Goal: Task Accomplishment & Management: Manage account settings

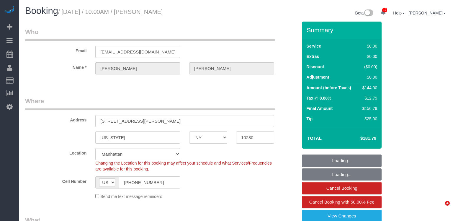
select select "NY"
select select "1"
select select "spot1"
select select "number:58"
select select "number:75"
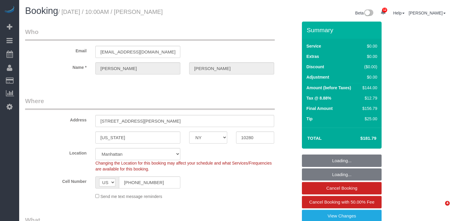
select select "number:15"
select select "number:6"
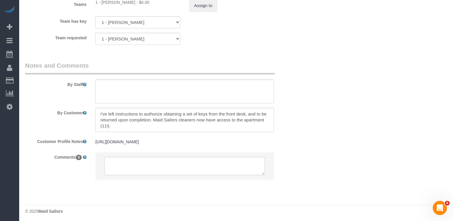
scroll to position [687, 0]
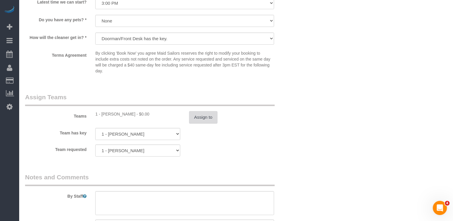
click at [198, 111] on button "Assign to" at bounding box center [203, 117] width 28 height 12
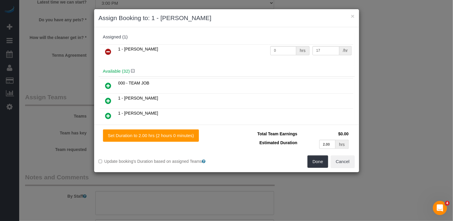
click at [108, 50] on icon at bounding box center [108, 51] width 6 height 7
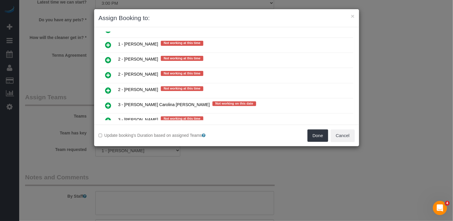
click at [111, 102] on icon at bounding box center [108, 105] width 6 height 7
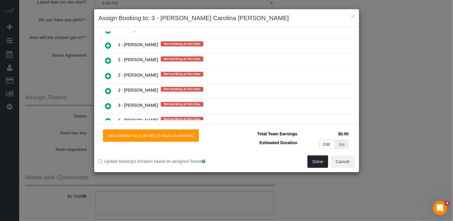
click at [321, 161] on button "Done" at bounding box center [317, 161] width 21 height 12
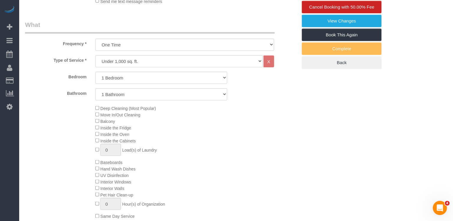
scroll to position [0, 0]
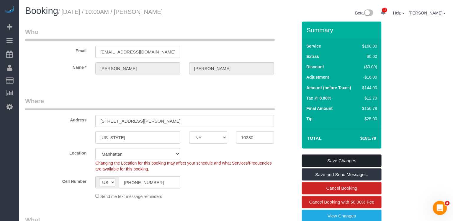
click at [327, 160] on link "Save Changes" at bounding box center [342, 160] width 80 height 12
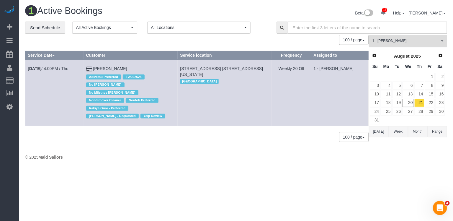
click at [398, 42] on span "1 - [PERSON_NAME]" at bounding box center [405, 40] width 67 height 5
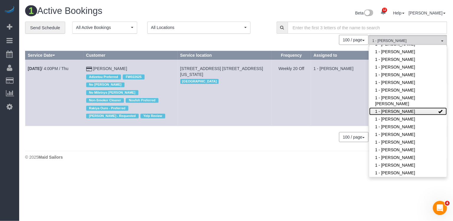
click at [395, 109] on link "1 - [PERSON_NAME]" at bounding box center [408, 111] width 78 height 8
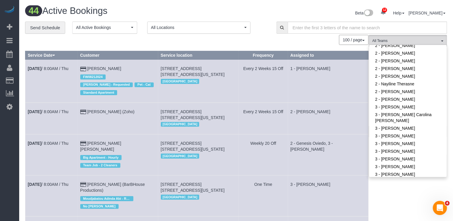
scroll to position [420, 0]
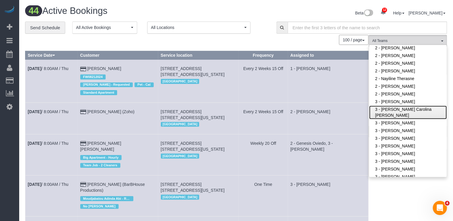
click at [394, 109] on link "3 - [PERSON_NAME] Carolina [PERSON_NAME]" at bounding box center [408, 113] width 78 height 14
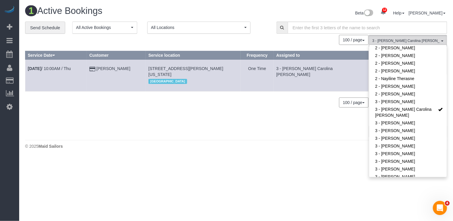
click at [352, 78] on td "3 - [PERSON_NAME] Carolina [PERSON_NAME]" at bounding box center [321, 76] width 95 height 32
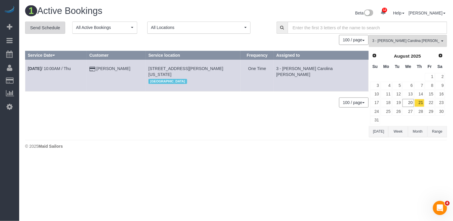
click at [58, 26] on link "Send Schedule" at bounding box center [45, 28] width 40 height 12
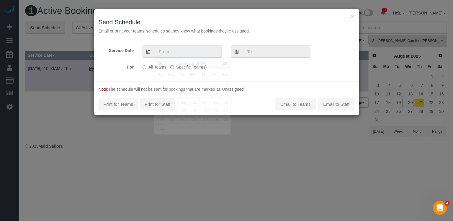
click at [186, 51] on input "text" at bounding box center [188, 51] width 68 height 12
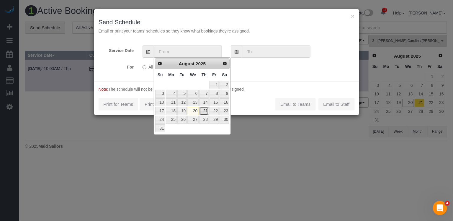
click at [207, 108] on link "21" at bounding box center [204, 111] width 10 height 8
type input "[DATE]"
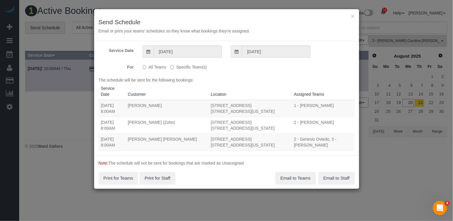
click at [194, 70] on div "All Teams Specific Team(s) 3 - [PERSON_NAME] Carolina [PERSON_NAME] Choose Team…" at bounding box center [204, 67] width 132 height 11
click at [193, 66] on label "Specific Team(s)" at bounding box center [188, 66] width 36 height 8
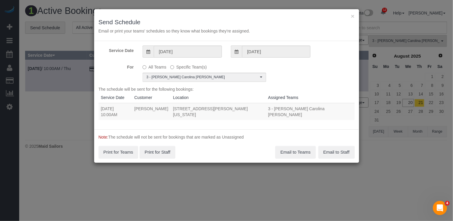
click at [304, 90] on div "The schedule will be sent for the following bookings: Service Date Customer Loc…" at bounding box center [227, 105] width 256 height 39
click at [289, 150] on button "Email to Teams" at bounding box center [295, 152] width 40 height 12
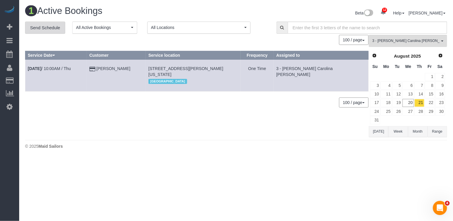
click at [54, 24] on link "Send Schedule" at bounding box center [45, 28] width 40 height 12
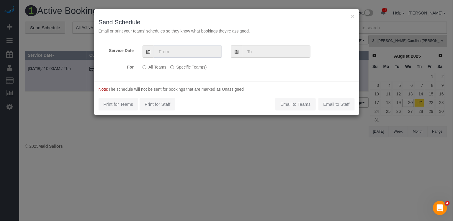
click at [164, 54] on input "text" at bounding box center [188, 51] width 68 height 12
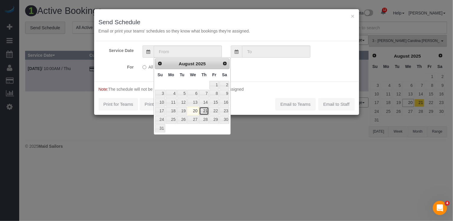
click at [205, 112] on link "21" at bounding box center [204, 111] width 10 height 8
type input "[DATE]"
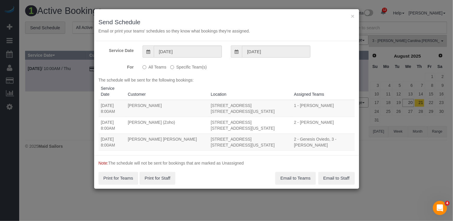
click at [189, 66] on label "Specific Team(s)" at bounding box center [188, 66] width 36 height 8
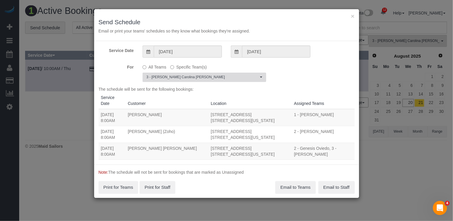
click at [185, 77] on span "3 - [PERSON_NAME] Carolina [PERSON_NAME]" at bounding box center [202, 77] width 112 height 5
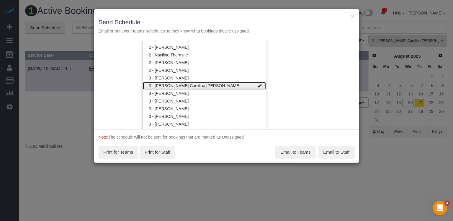
click at [184, 85] on link "3 - [PERSON_NAME] Carolina [PERSON_NAME]" at bounding box center [204, 86] width 123 height 8
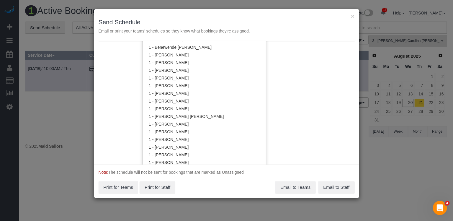
scroll to position [110, 0]
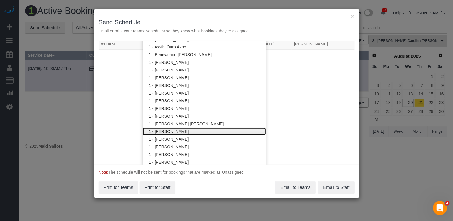
click at [174, 128] on link "1 - [PERSON_NAME]" at bounding box center [204, 131] width 123 height 8
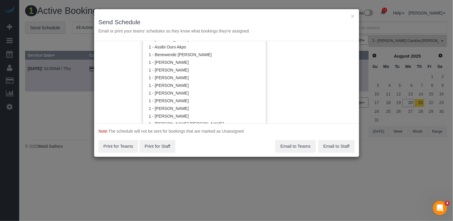
click at [306, 89] on div "Service Date [DATE] [DATE] For All Teams Specific Team(s) 1 - [PERSON_NAME] Tea…" at bounding box center [226, 82] width 265 height 82
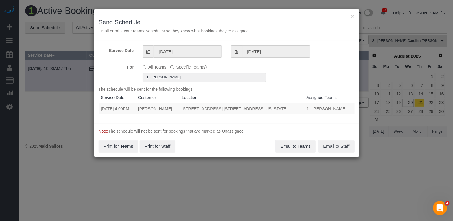
scroll to position [0, 0]
click at [286, 144] on button "Email to Teams" at bounding box center [295, 146] width 40 height 12
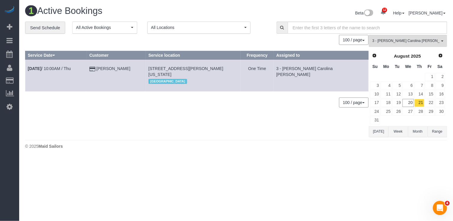
click at [452, 89] on div "1 Active Bookings Beta 12 Your Notifications You have 0 alerts × You have 5 to …" at bounding box center [236, 79] width 434 height 158
